Goal: Use online tool/utility: Utilize a website feature to perform a specific function

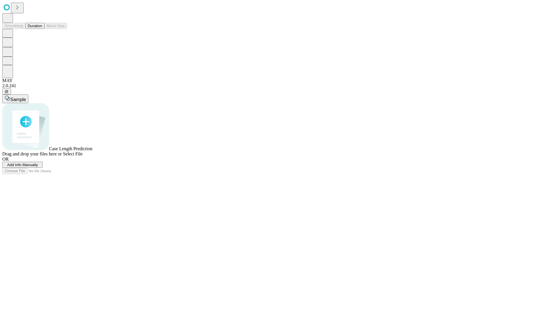
click at [42, 29] on button "Duration" at bounding box center [34, 26] width 19 height 6
click at [83, 156] on span "Select File" at bounding box center [73, 153] width 20 height 5
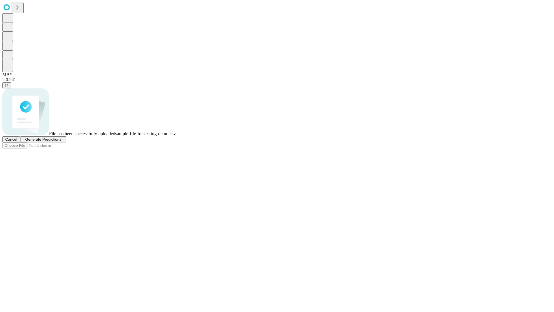
click at [61, 141] on span "Generate Predictions" at bounding box center [43, 139] width 36 height 4
